Goal: Task Accomplishment & Management: Manage account settings

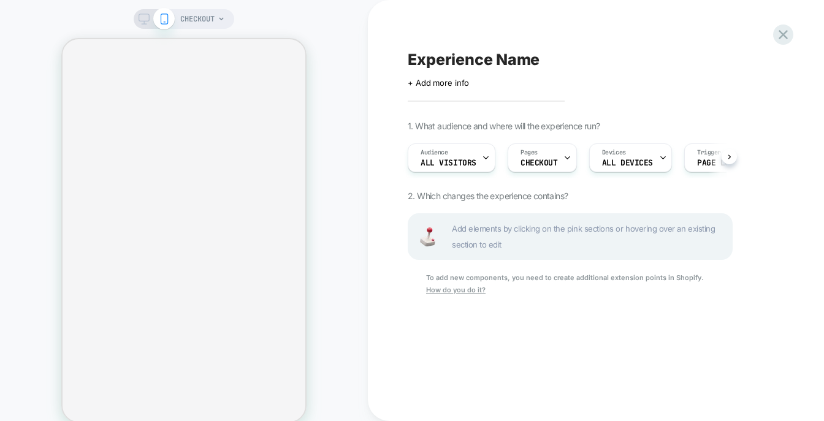
scroll to position [0, 1]
click at [790, 30] on icon at bounding box center [783, 34] width 17 height 17
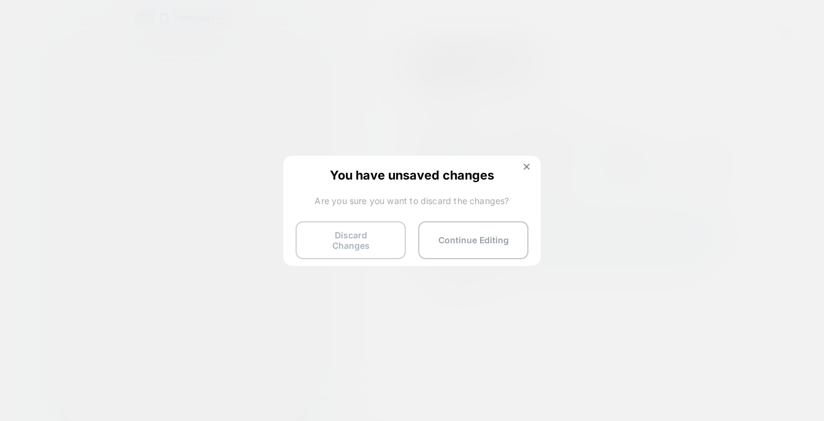
click at [376, 233] on button "Discard Changes" at bounding box center [350, 240] width 110 height 38
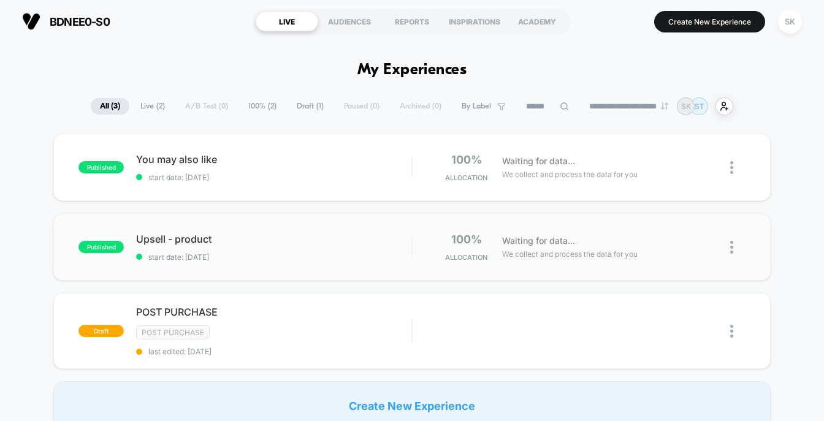
type input "***"
click at [737, 332] on div at bounding box center [737, 332] width 15 height 28
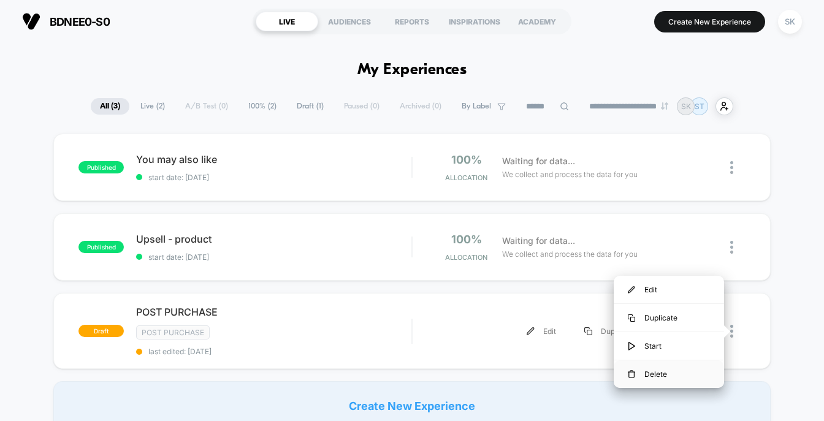
click at [670, 375] on div "Delete" at bounding box center [669, 374] width 110 height 28
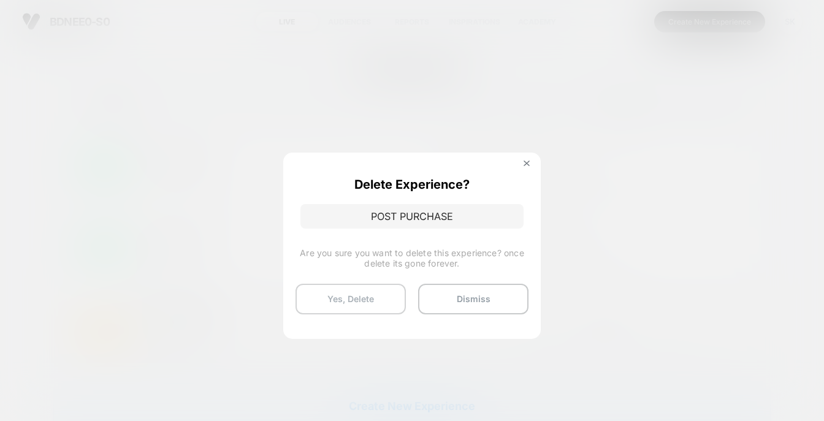
click at [329, 308] on button "Yes, Delete" at bounding box center [350, 299] width 110 height 31
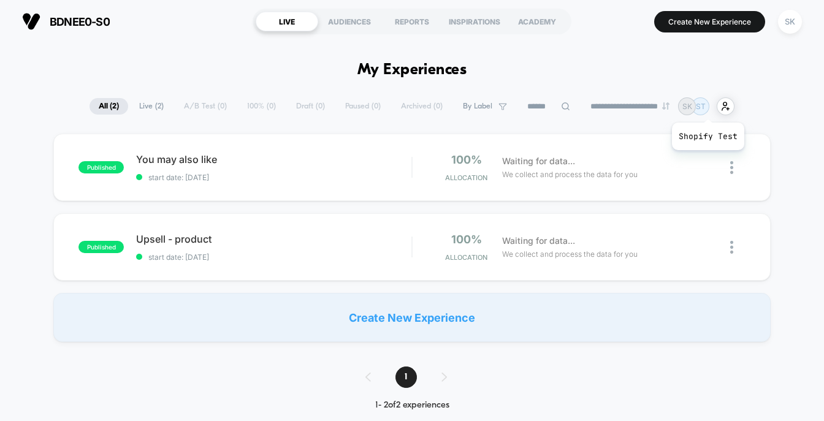
click at [706, 107] on p "ST" at bounding box center [701, 106] width 10 height 9
click at [692, 106] on p "SK" at bounding box center [687, 106] width 10 height 9
click at [790, 17] on div "SK" at bounding box center [790, 22] width 24 height 24
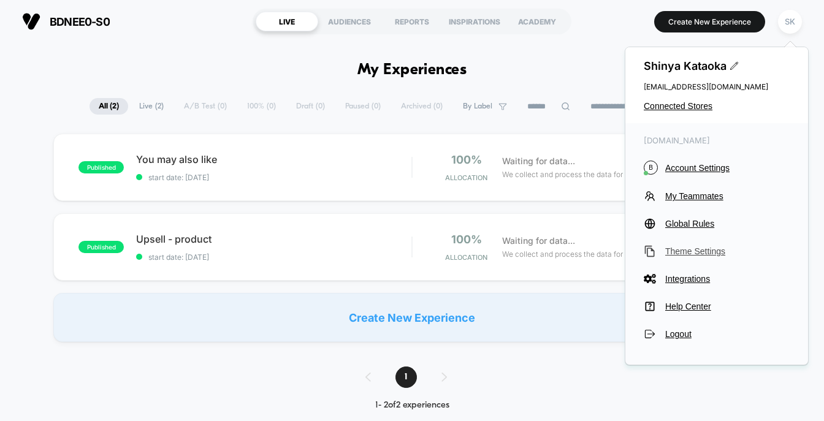
click at [709, 250] on span "Theme Settings" at bounding box center [727, 251] width 124 height 10
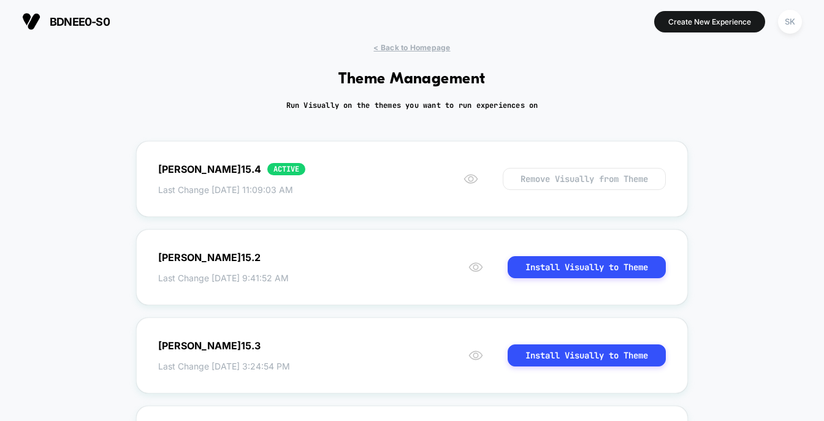
click at [362, 130] on div "< Back to Homepage Theme Management Run Visually on the themes you want to run …" at bounding box center [412, 381] width 824 height 676
